Goal: Task Accomplishment & Management: Complete application form

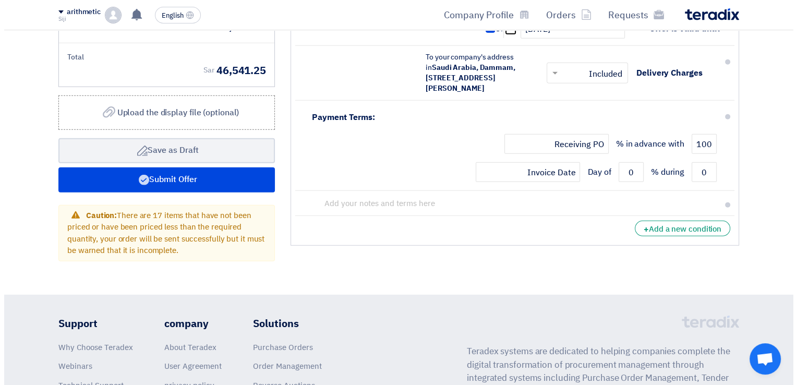
scroll to position [2893, 0]
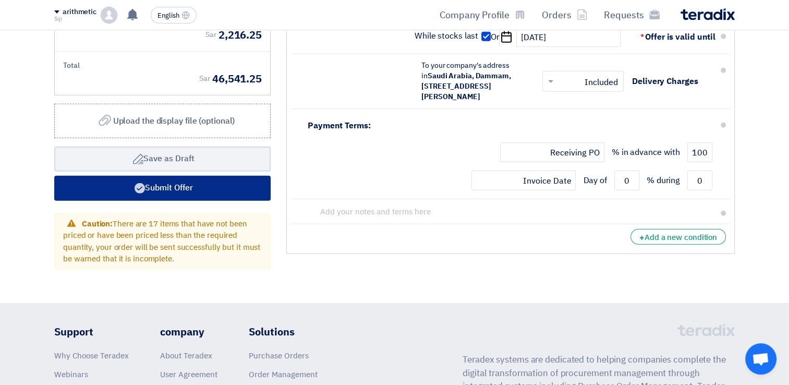
click at [235, 185] on button "Submit Offer" at bounding box center [162, 188] width 216 height 25
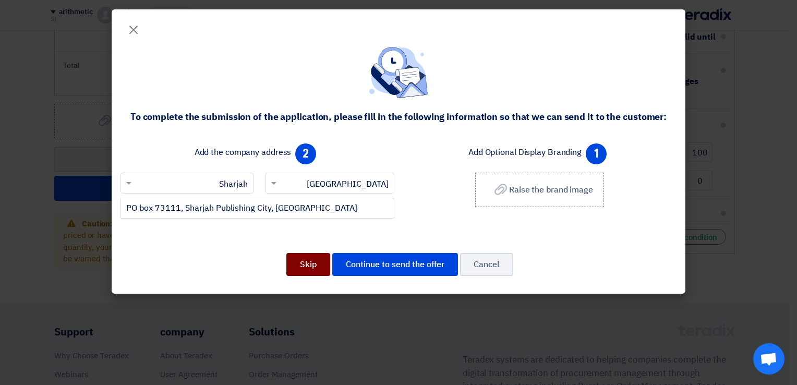
click at [304, 263] on button "Skip" at bounding box center [308, 264] width 44 height 23
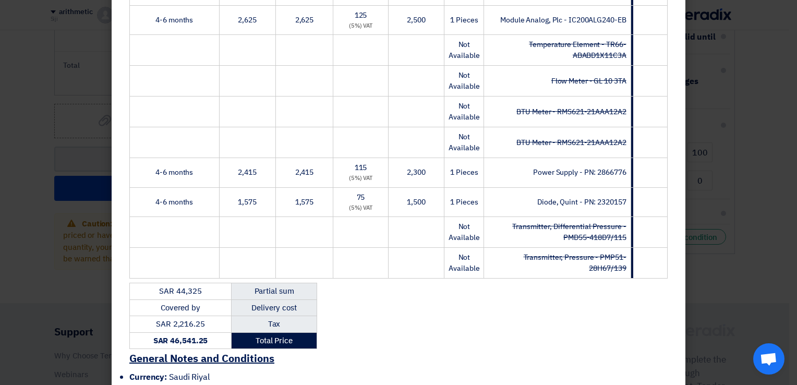
scroll to position [1017, 0]
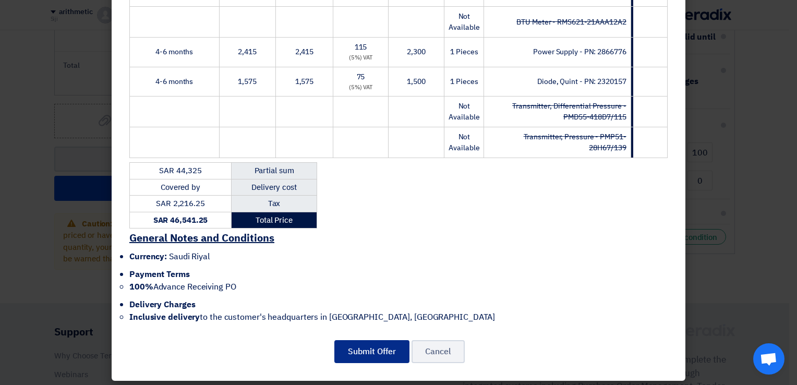
click at [375, 344] on button "Submit Offer" at bounding box center [371, 351] width 75 height 23
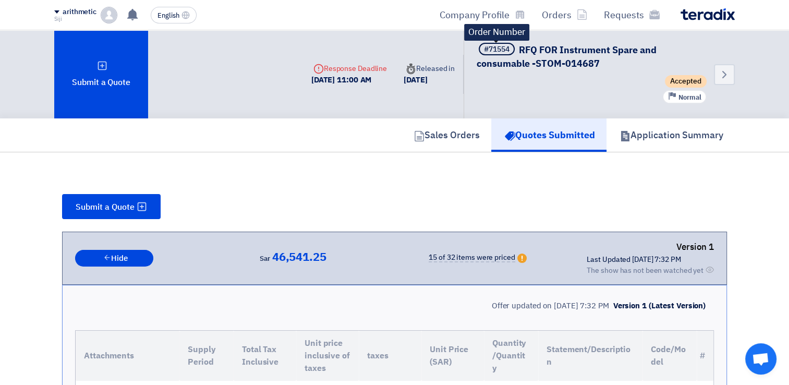
click at [482, 51] on span "#71554" at bounding box center [497, 49] width 36 height 13
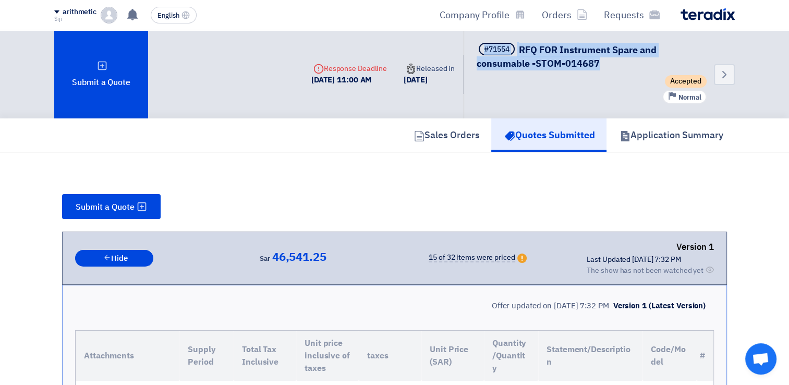
drag, startPoint x: 476, startPoint y: 51, endPoint x: 614, endPoint y: 67, distance: 139.6
click at [614, 67] on div "Back #71554 RFQ FOR Instrument Spare and consumable -STOM-014687 Accepted Prior…" at bounding box center [599, 74] width 271 height 88
copy h5 "#71554 RFQ FOR Instrument Spare and consumable -STOM-014687"
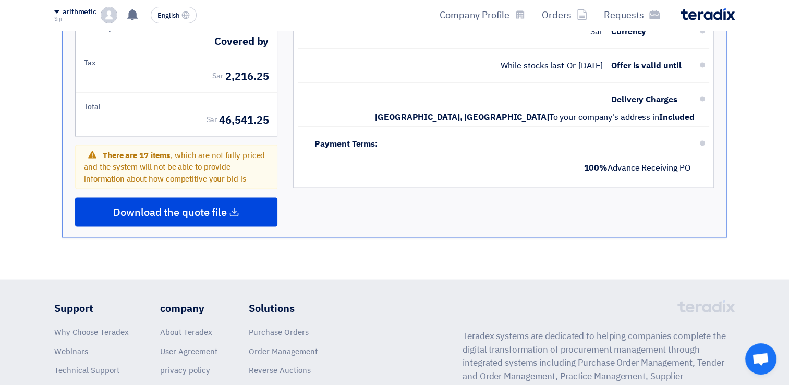
scroll to position [1994, 0]
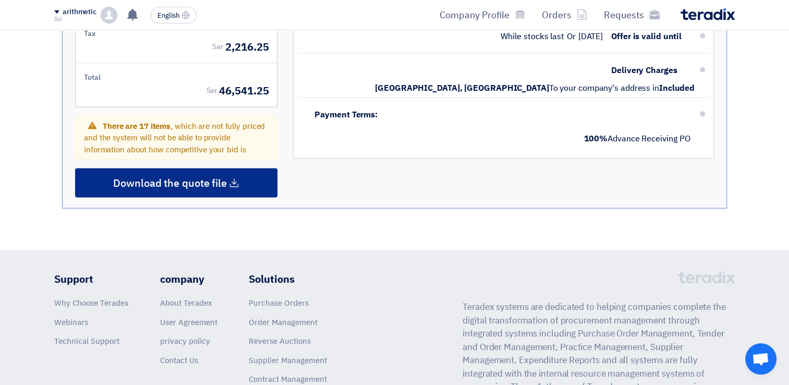
click at [223, 180] on span "Download the quote file" at bounding box center [170, 182] width 114 height 9
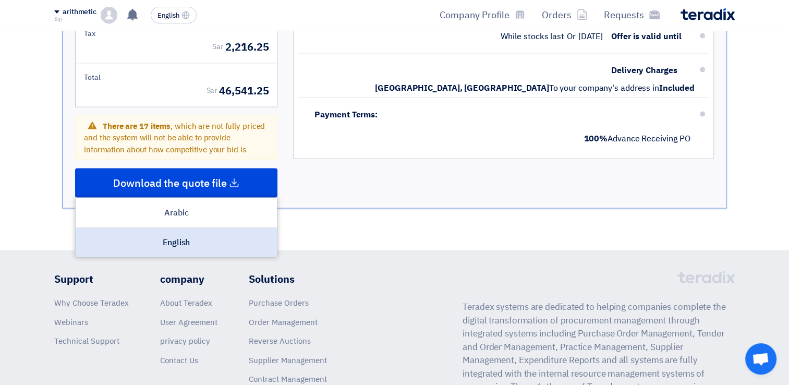
click at [188, 240] on div "English" at bounding box center [176, 242] width 201 height 29
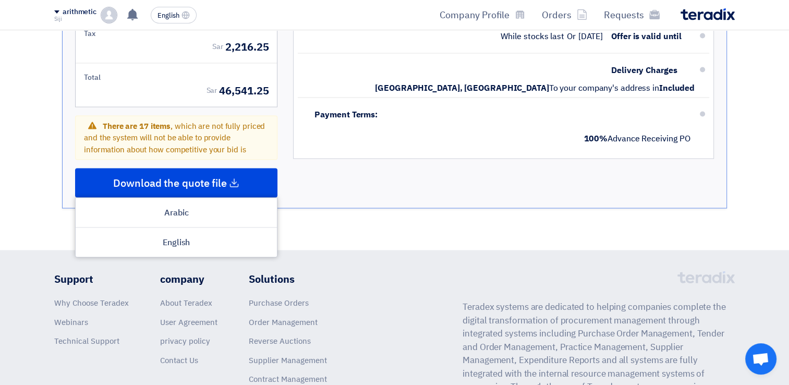
click at [400, 261] on footer "Teradex systems are dedicated to helping companies complete the digital transfo…" at bounding box center [394, 375] width 789 height 250
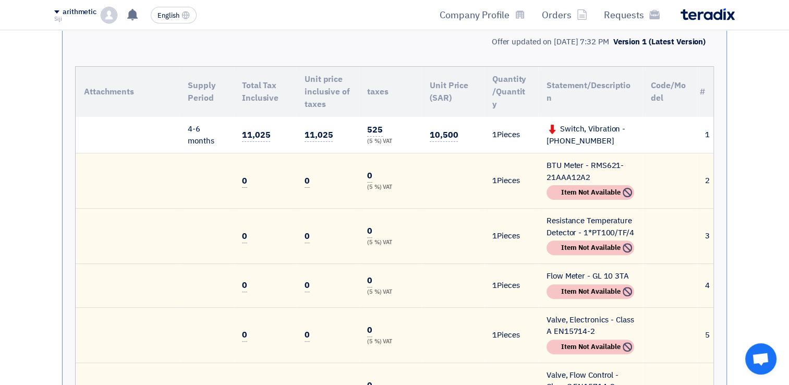
scroll to position [0, 0]
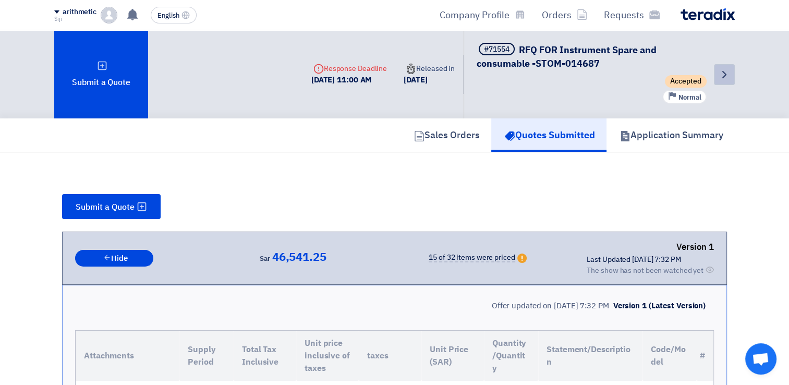
click at [725, 72] on use at bounding box center [724, 74] width 4 height 7
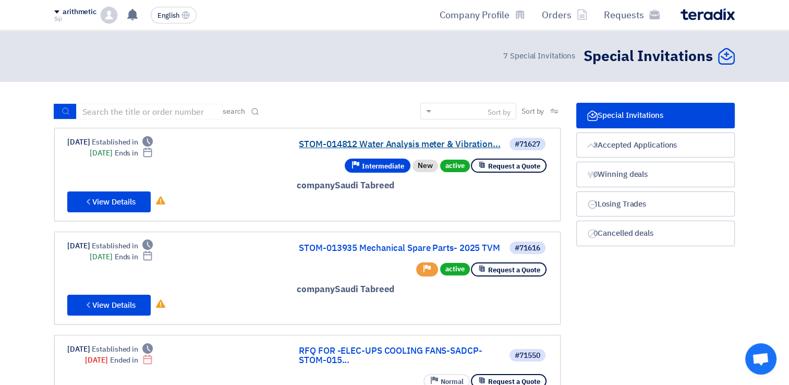
click at [394, 140] on link "STOM-014812 Water Analysis meter & Vibration..." at bounding box center [403, 144] width 209 height 9
